Goal: Task Accomplishment & Management: Manage account settings

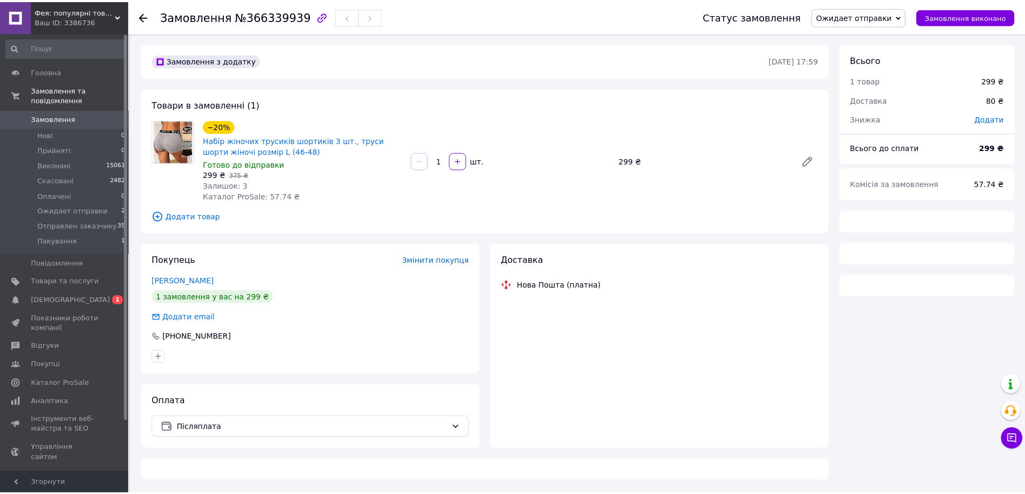
scroll to position [144, 0]
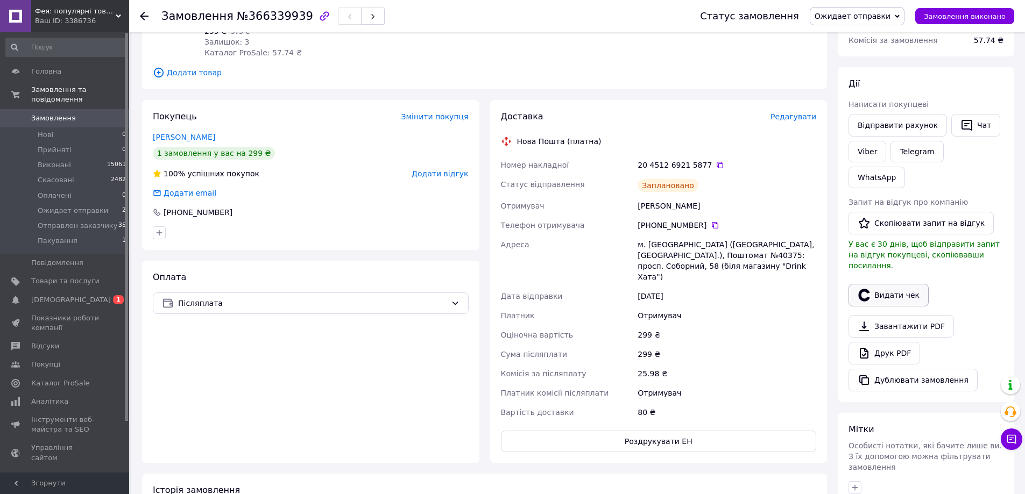
click at [896, 284] on button "Видати чек" at bounding box center [888, 295] width 80 height 23
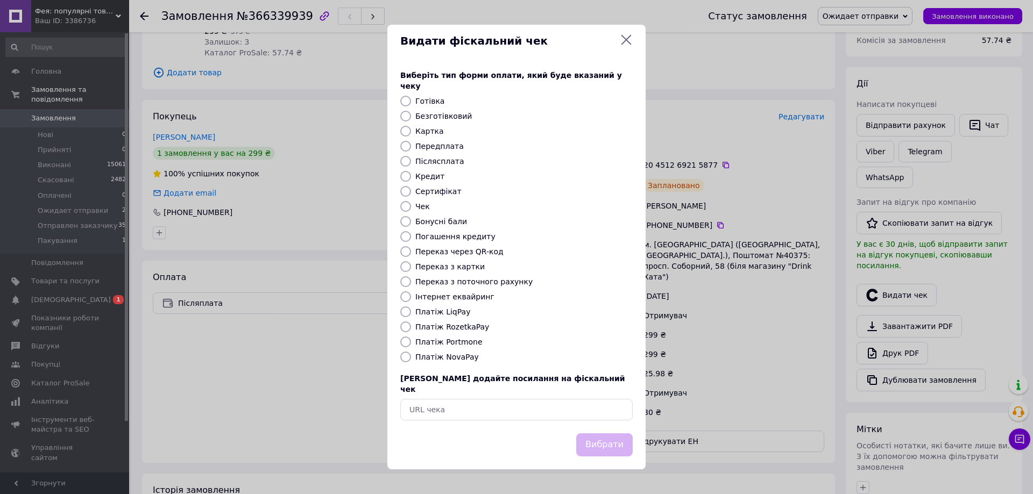
click at [405, 357] on input "Платіж NovaPay" at bounding box center [405, 357] width 11 height 11
radio input "true"
click at [610, 434] on button "Вибрати" at bounding box center [604, 445] width 56 height 23
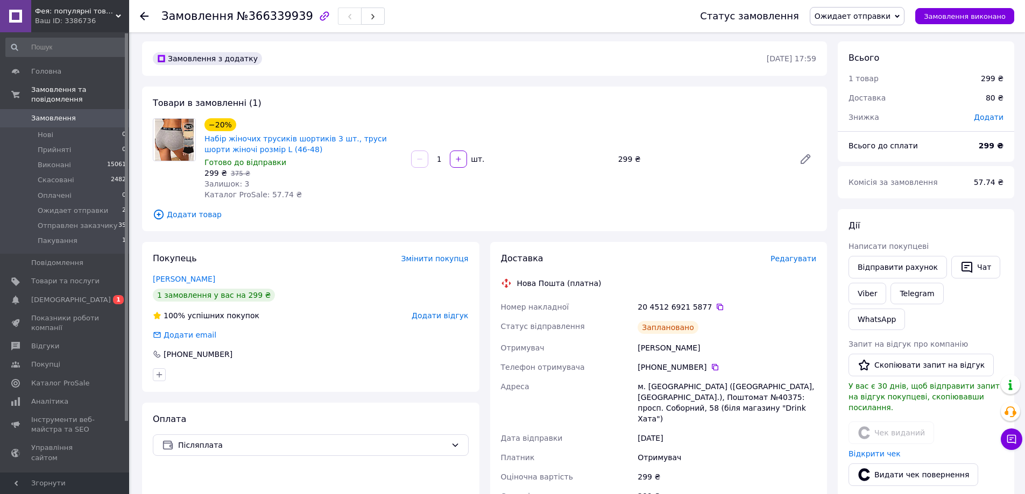
scroll to position [0, 0]
click at [79, 295] on span "[DEMOGRAPHIC_DATA]" at bounding box center [65, 300] width 68 height 10
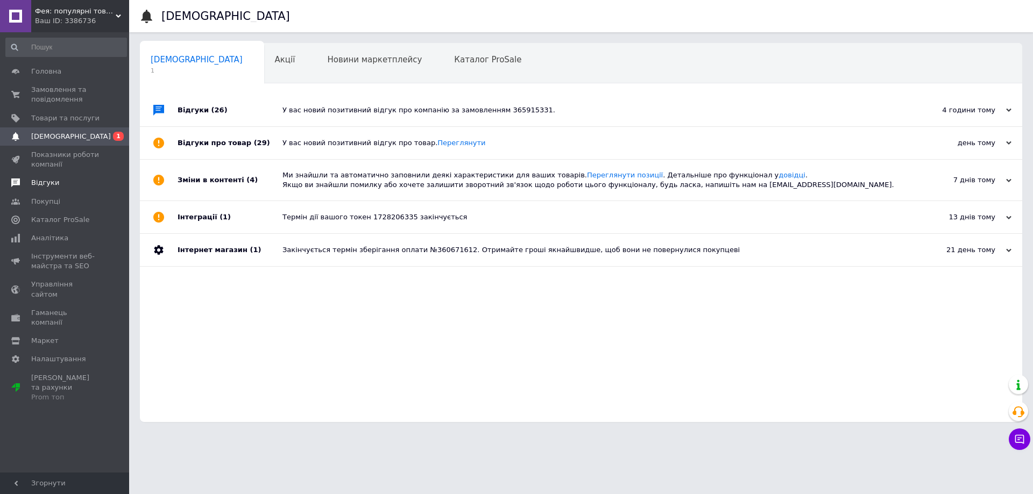
click at [56, 181] on span "Відгуки" at bounding box center [65, 183] width 68 height 10
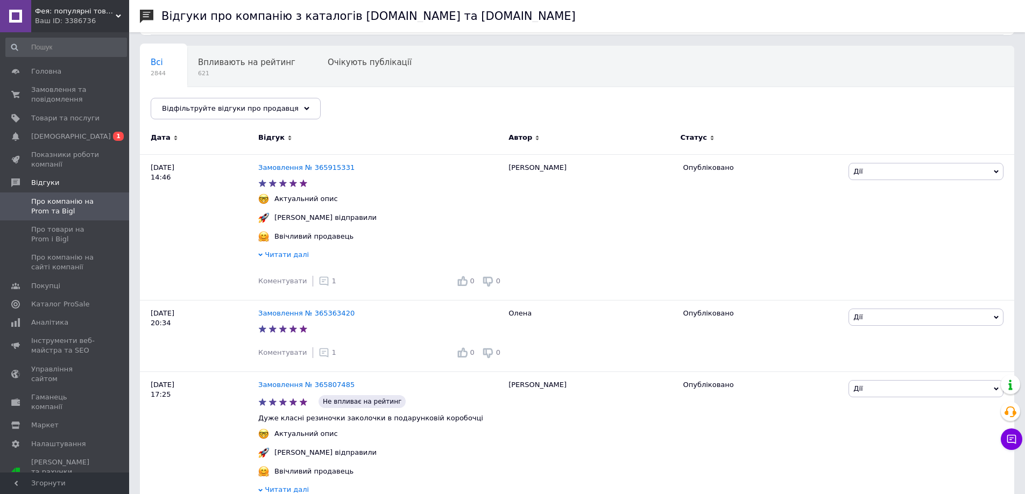
scroll to position [72, 0]
